Goal: Task Accomplishment & Management: Manage account settings

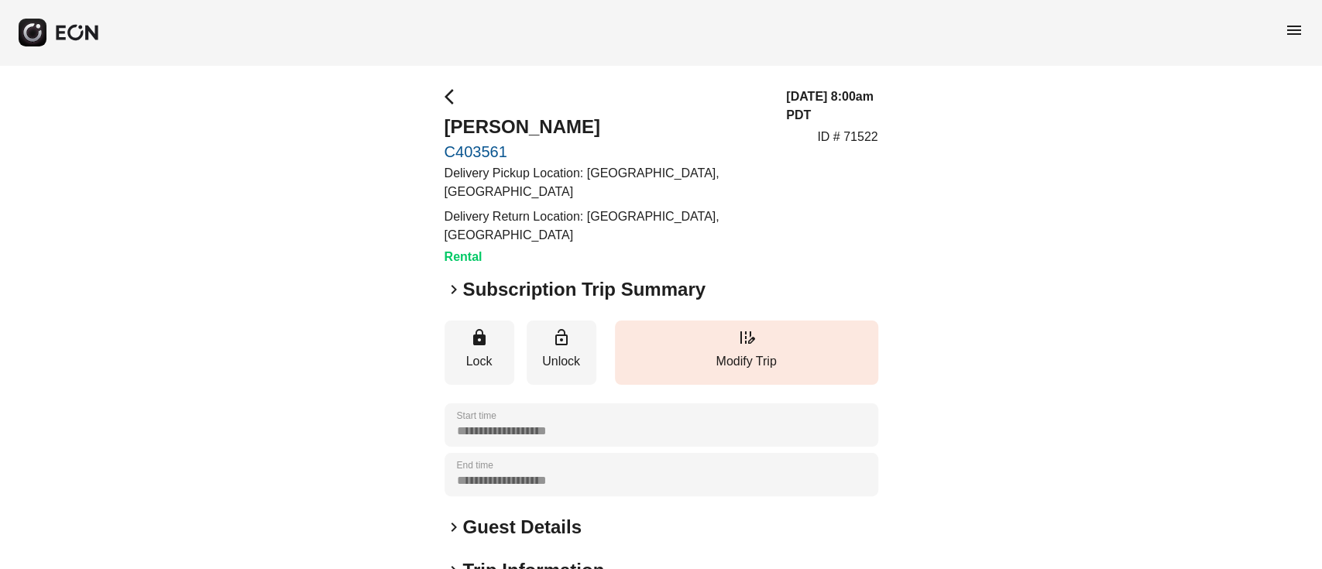
click at [449, 154] on link "C403561" at bounding box center [607, 152] width 324 height 19
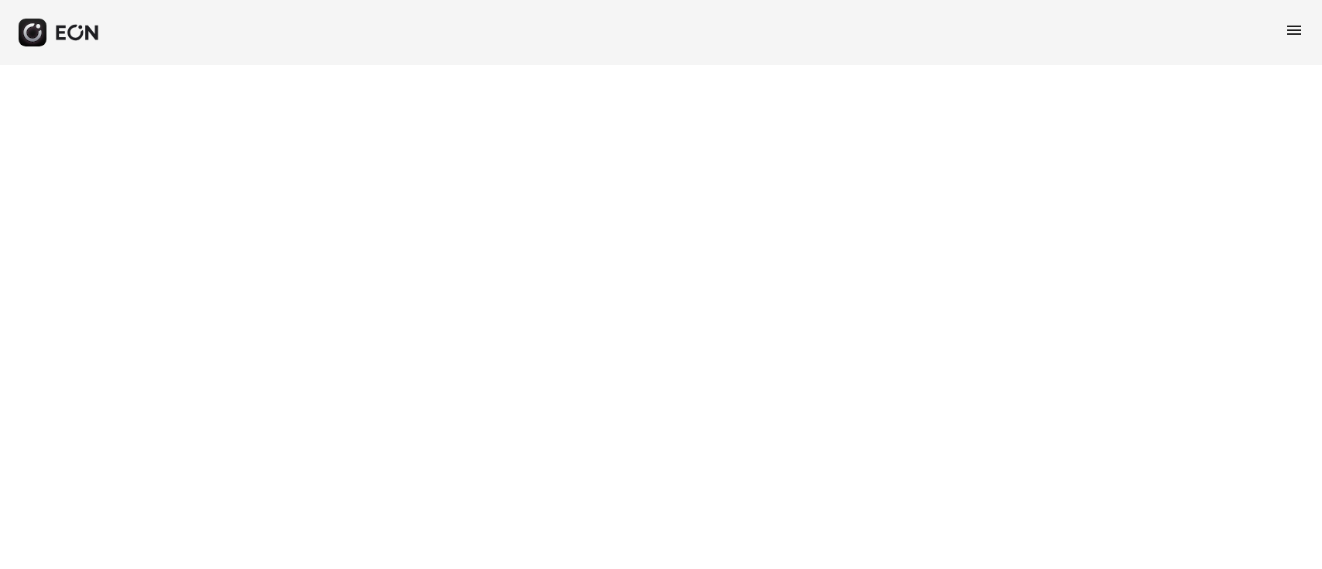
select select "**"
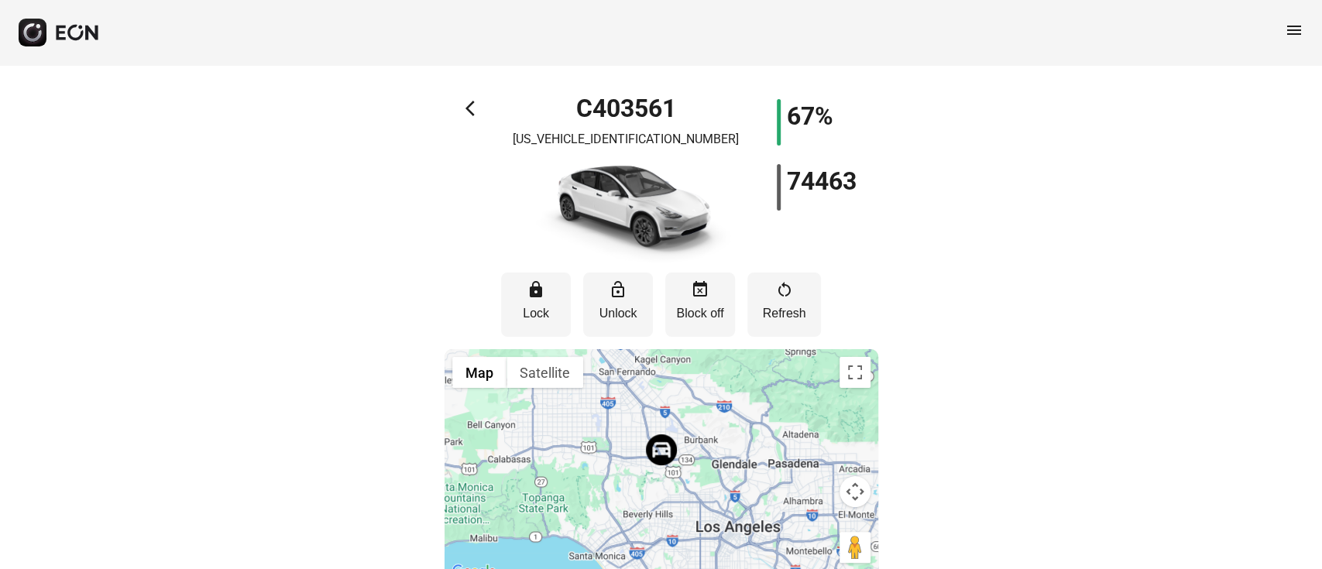
drag, startPoint x: 561, startPoint y: 119, endPoint x: 676, endPoint y: 108, distance: 115.8
click at [676, 108] on div "C403561 7SAYGDEE3NF385740" at bounding box center [625, 181] width 217 height 164
click at [659, 110] on h1 "C403561" at bounding box center [626, 108] width 100 height 19
copy h1 "C403561"
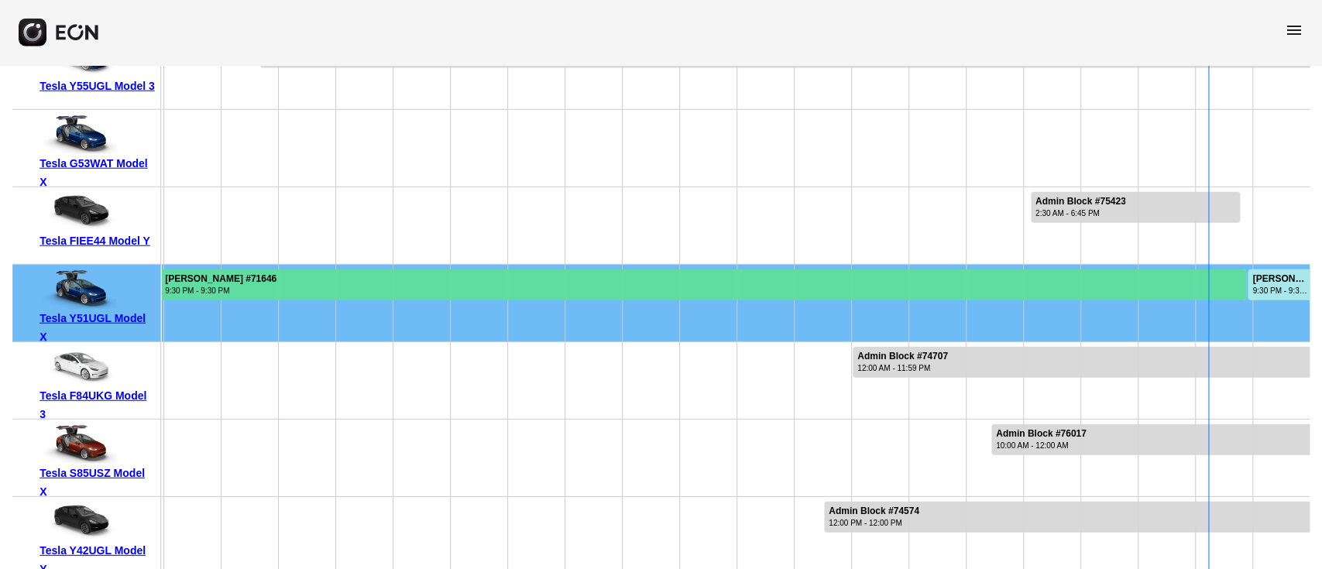
scroll to position [2888, 0]
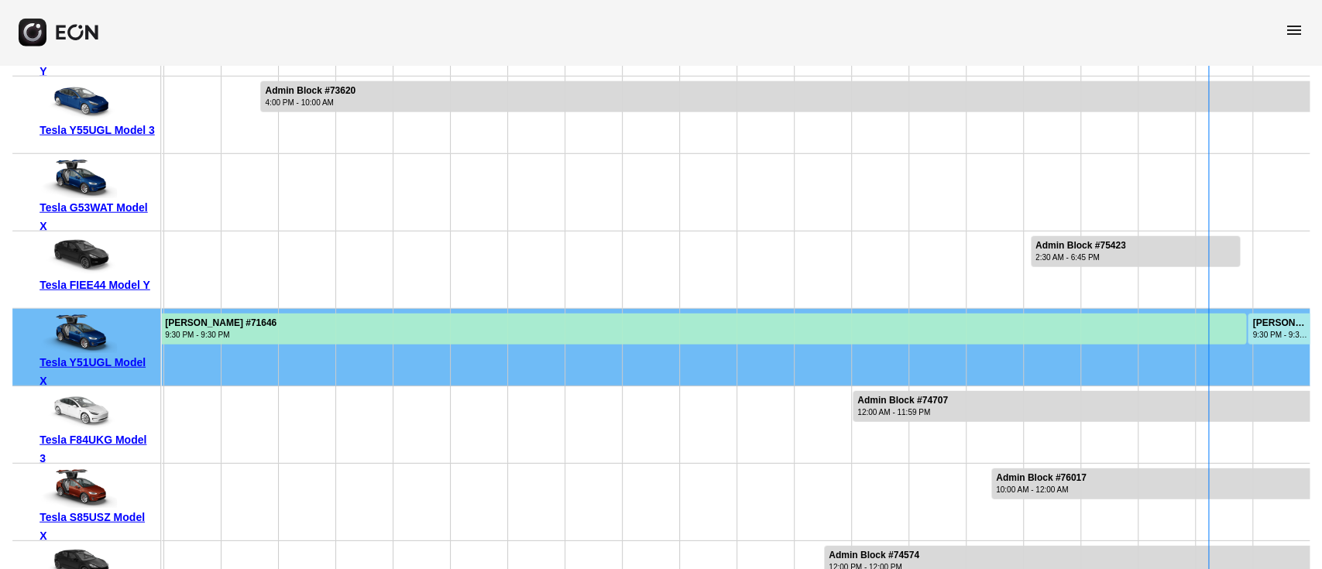
click at [390, 47] on div "menu" at bounding box center [661, 32] width 1322 height 65
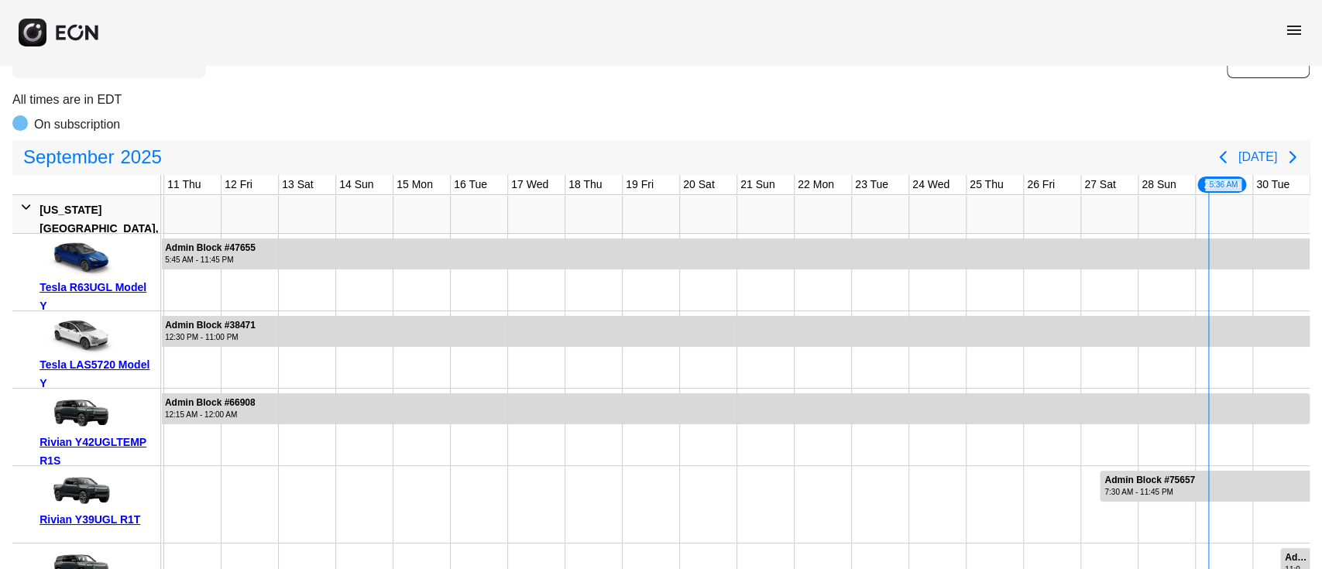
scroll to position [0, 0]
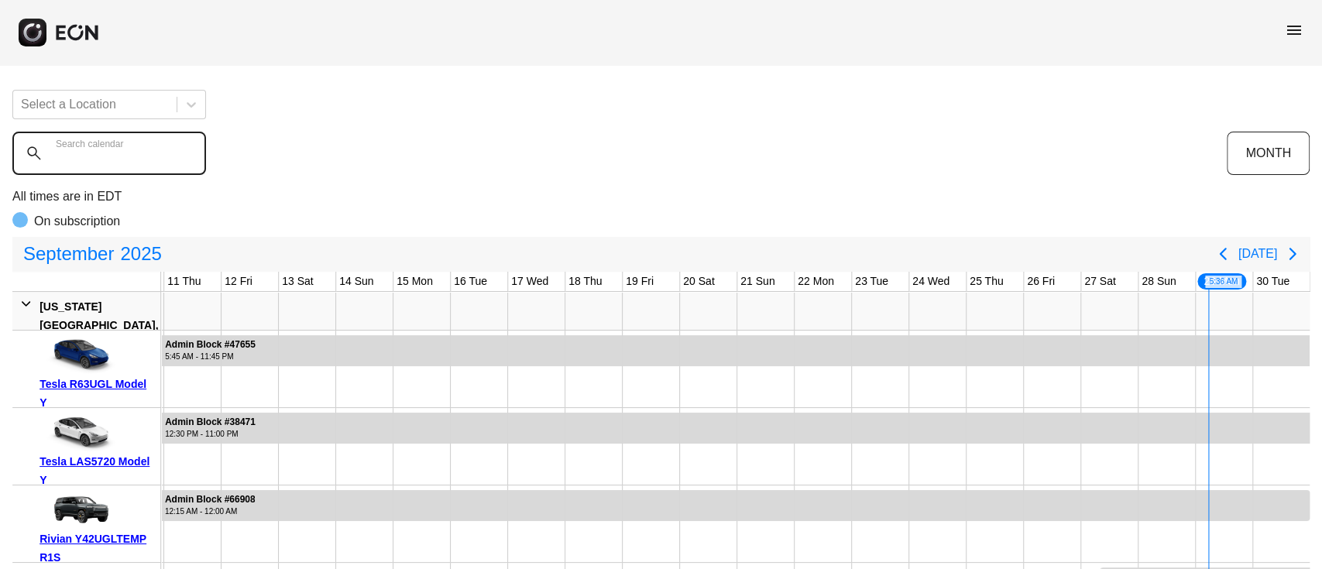
click at [181, 133] on calendar "Search calendar" at bounding box center [109, 153] width 194 height 43
paste calendar "*******"
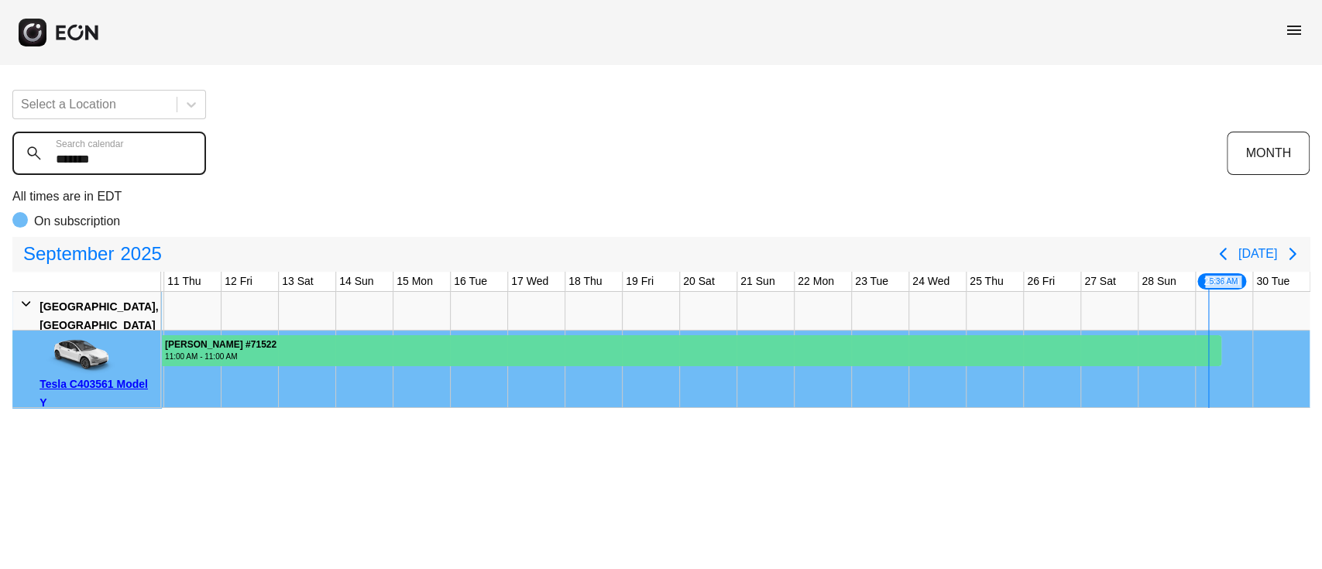
type calendar "*******"
click at [832, 338] on div at bounding box center [505, 350] width 1431 height 31
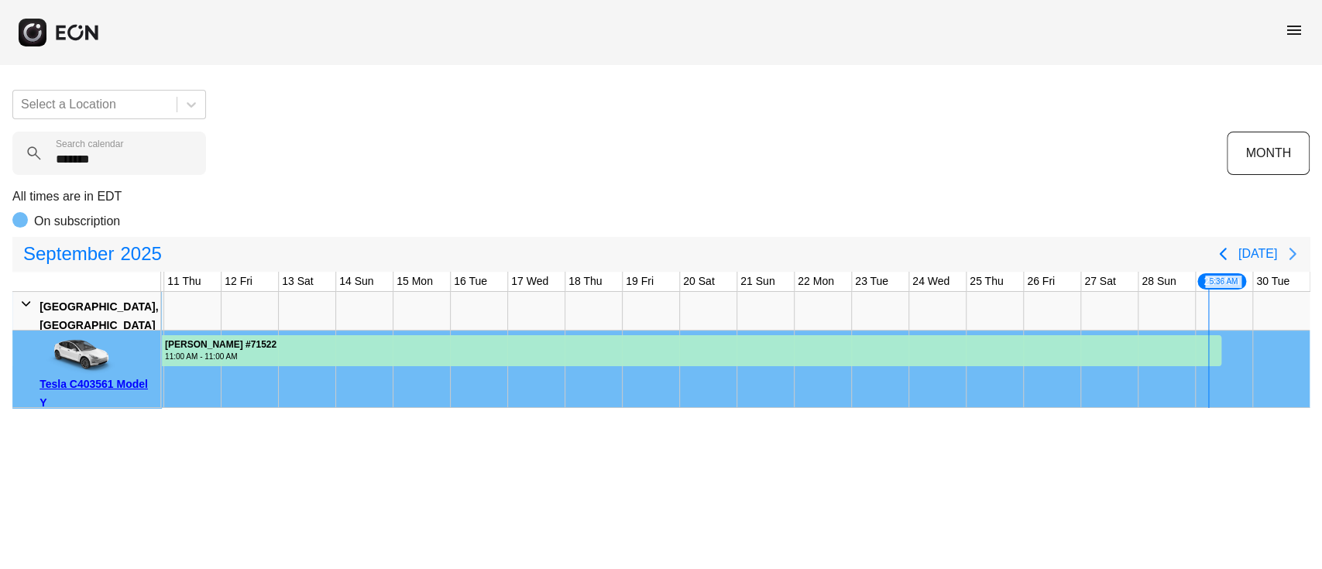
click at [1294, 229] on div "On subscription" at bounding box center [660, 224] width 1297 height 25
click at [1285, 251] on icon "Next page" at bounding box center [1292, 254] width 19 height 19
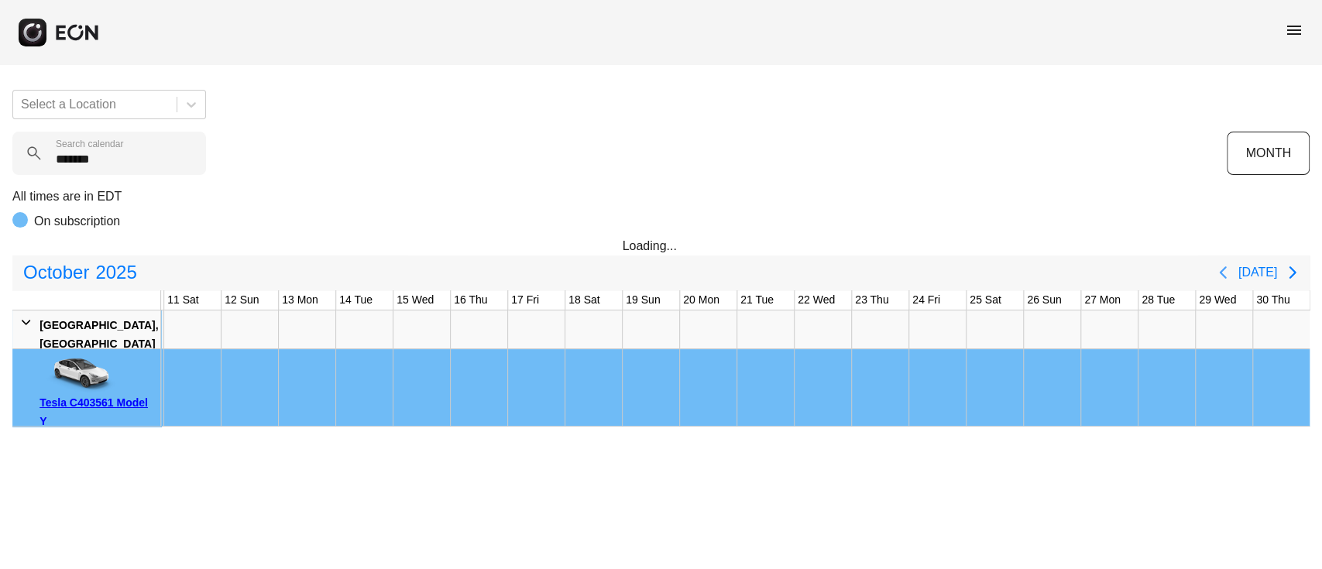
click at [1227, 263] on icon "Previous page" at bounding box center [1223, 272] width 19 height 19
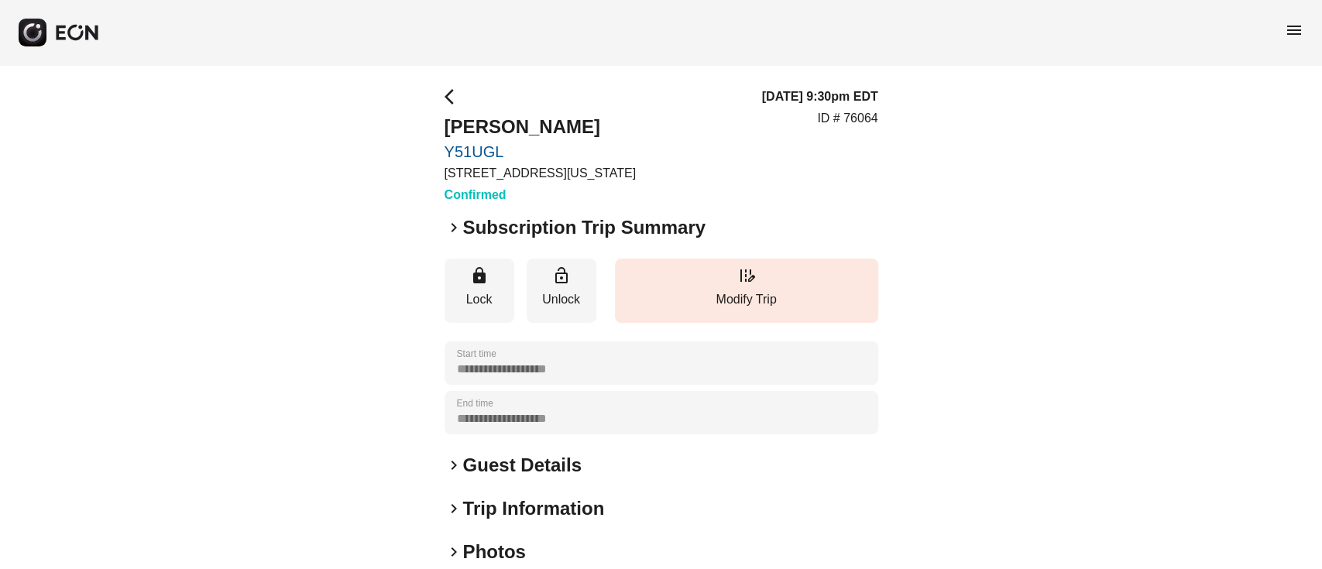
click at [862, 118] on p "ID # 76064" at bounding box center [847, 118] width 60 height 19
copy p "76064"
click at [1286, 23] on span "menu" at bounding box center [1294, 30] width 19 height 19
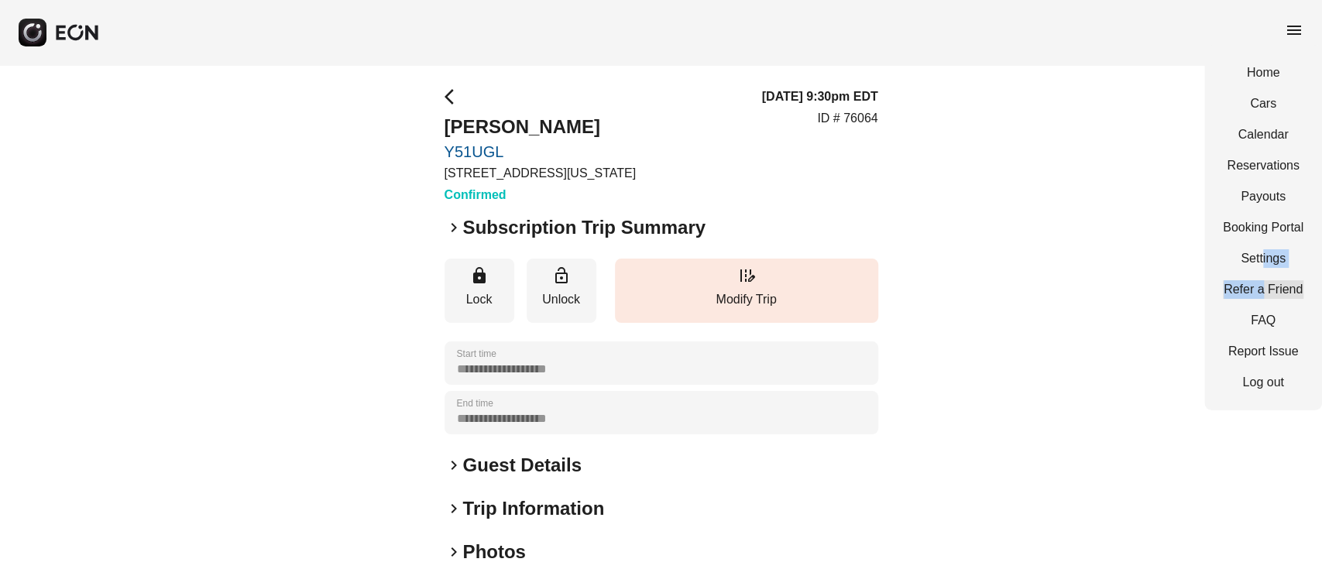
drag, startPoint x: 1264, startPoint y: 273, endPoint x: 1264, endPoint y: 284, distance: 10.8
click at [1264, 284] on div "Home Cars Calendar Reservations Payouts Booking Portal Settings Refer a Friend …" at bounding box center [1263, 228] width 118 height 366
click at [1267, 221] on link "Booking Portal" at bounding box center [1263, 227] width 81 height 19
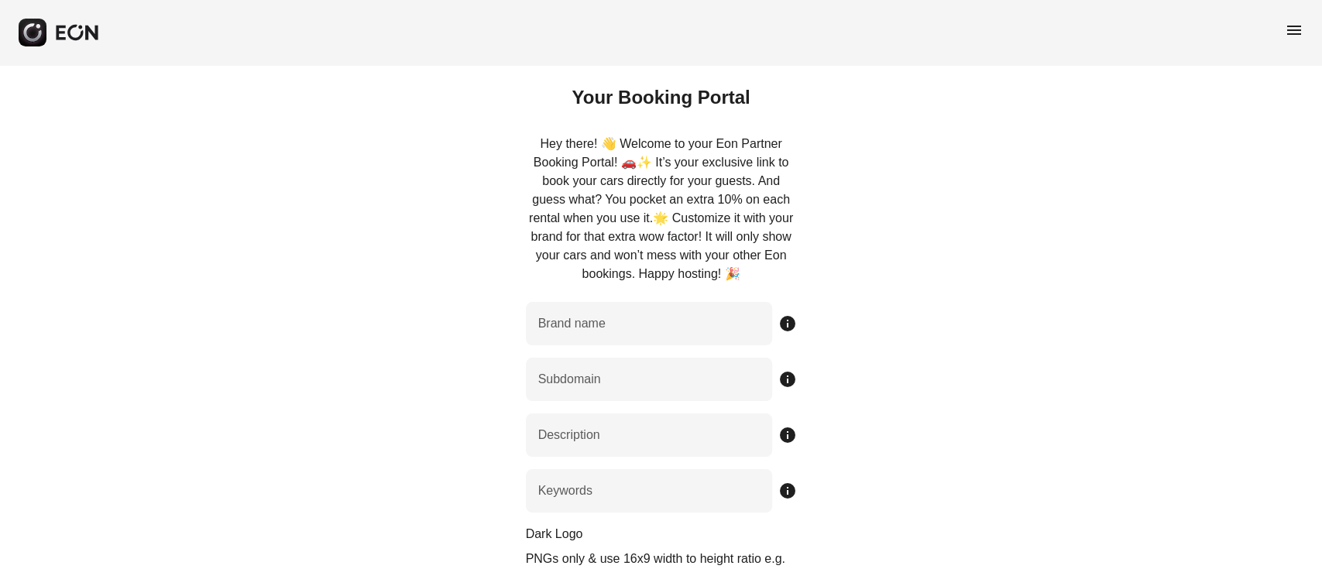
type name "*********"
type input "******"
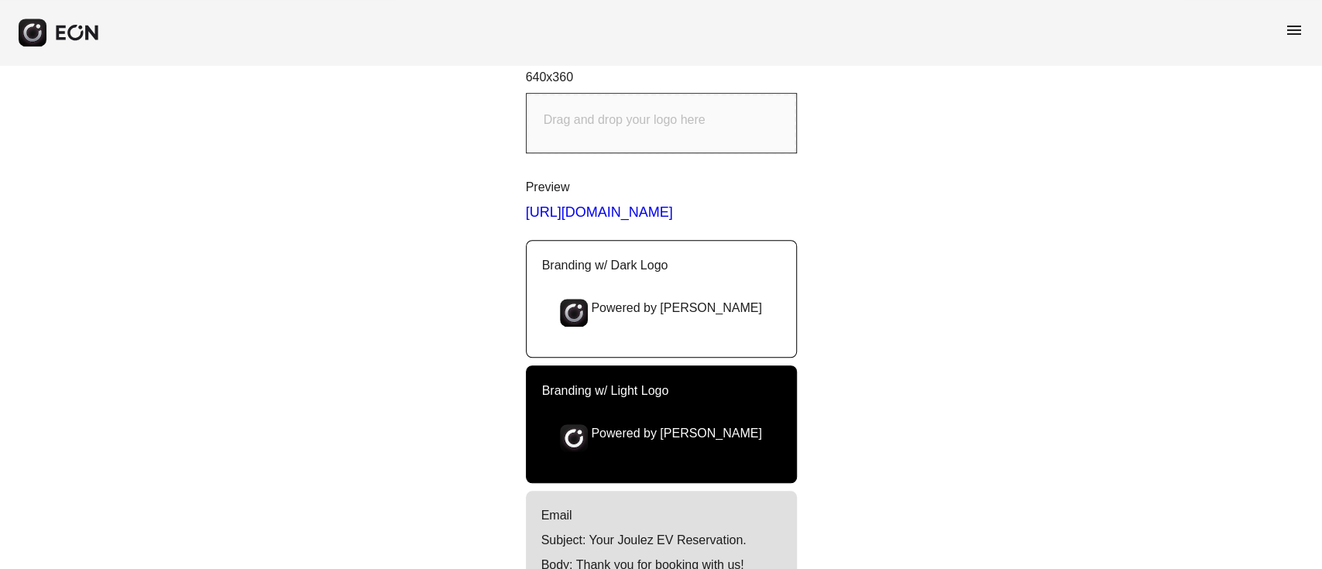
scroll to position [723, 0]
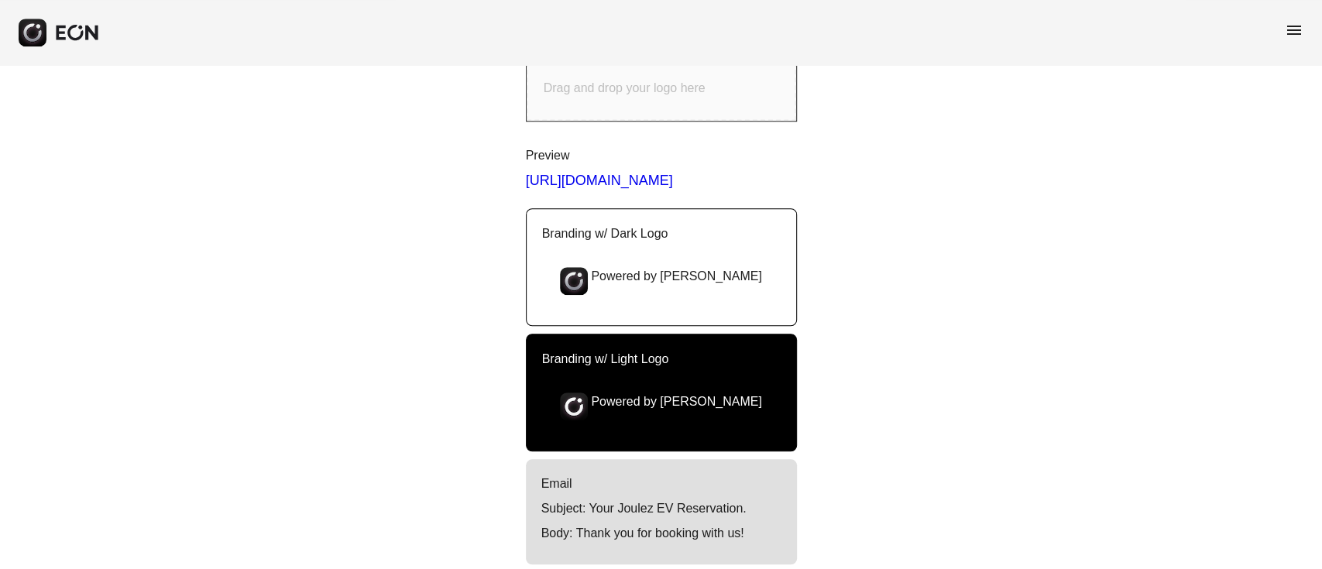
click at [1285, 37] on span "menu" at bounding box center [1294, 30] width 19 height 19
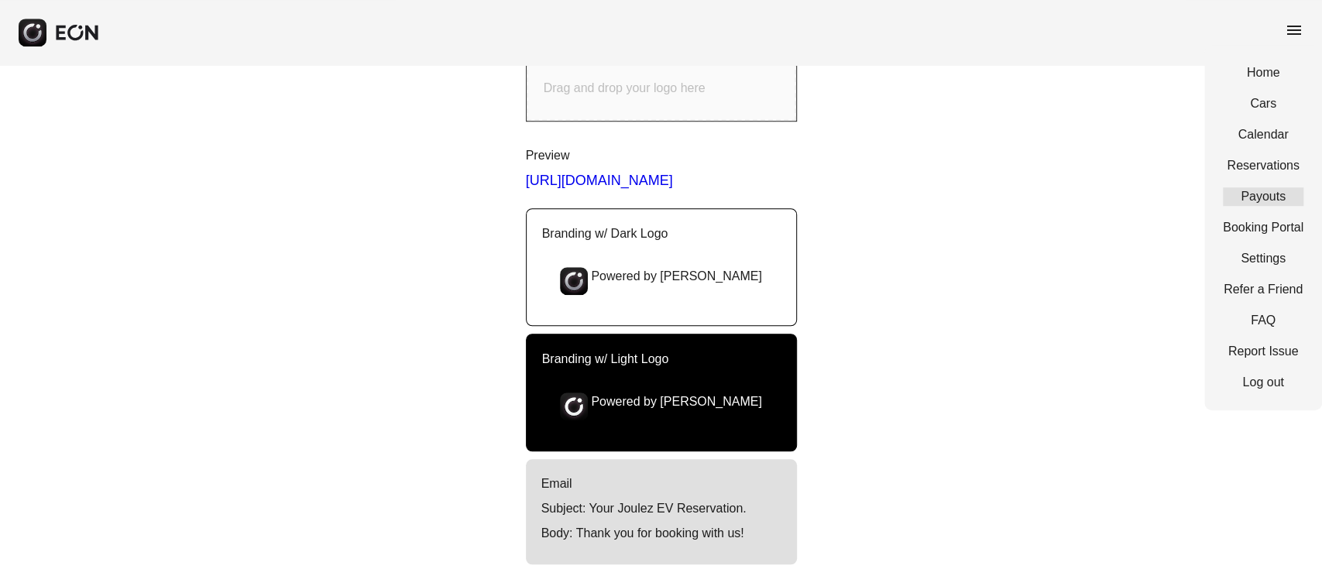
click at [1270, 189] on link "Payouts" at bounding box center [1263, 196] width 81 height 19
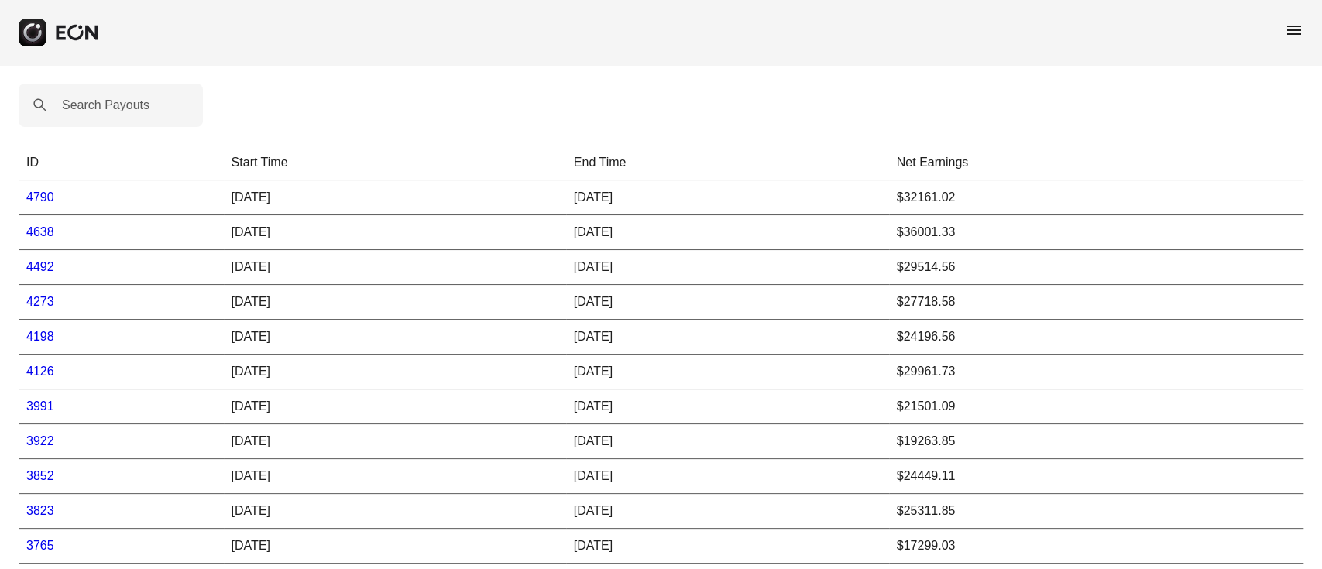
click at [916, 203] on td "$32161.02" at bounding box center [1096, 197] width 414 height 35
click at [1285, 33] on span "menu" at bounding box center [1294, 30] width 19 height 19
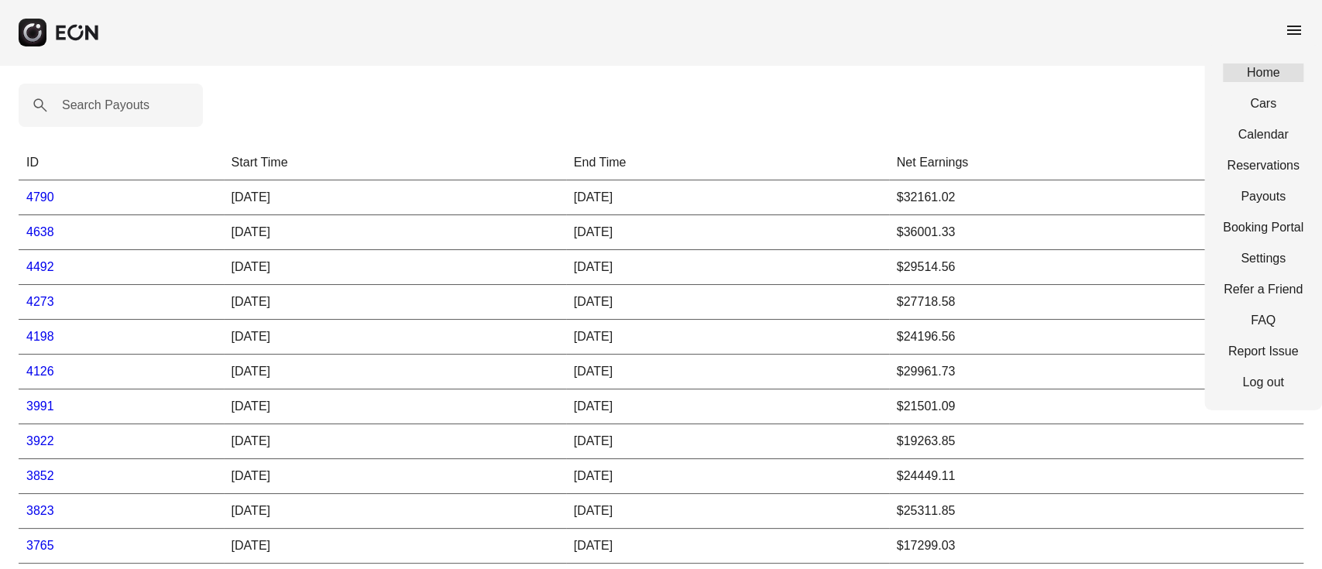
click at [1269, 81] on link "Home" at bounding box center [1263, 73] width 81 height 19
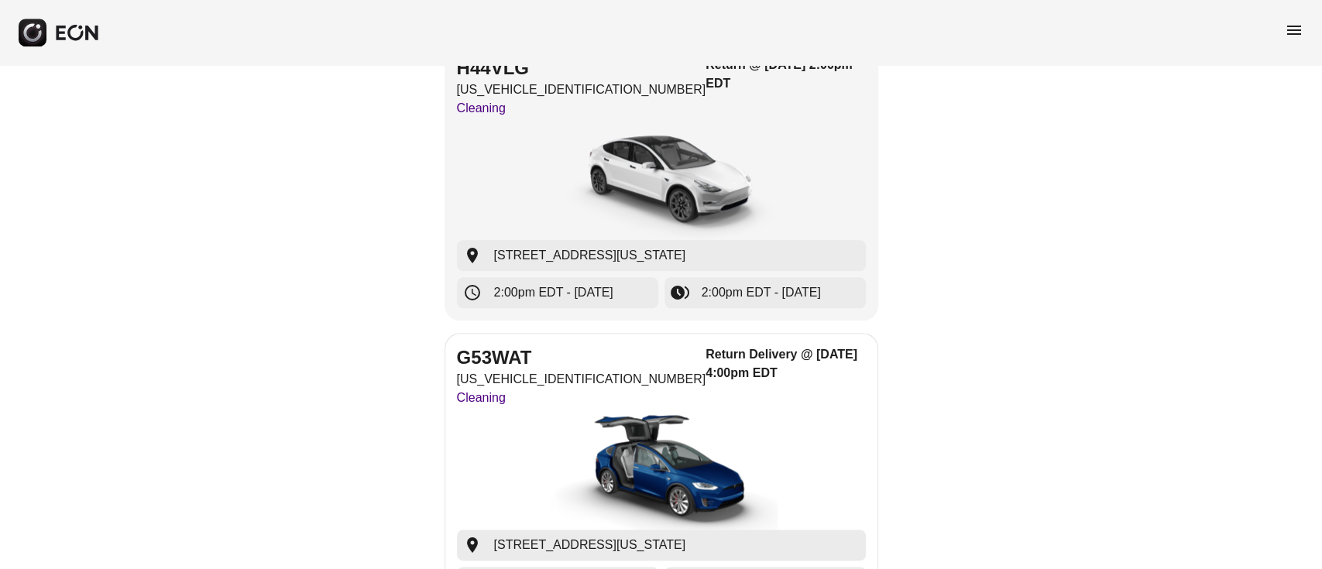
scroll to position [826, 0]
